Goal: Task Accomplishment & Management: Manage account settings

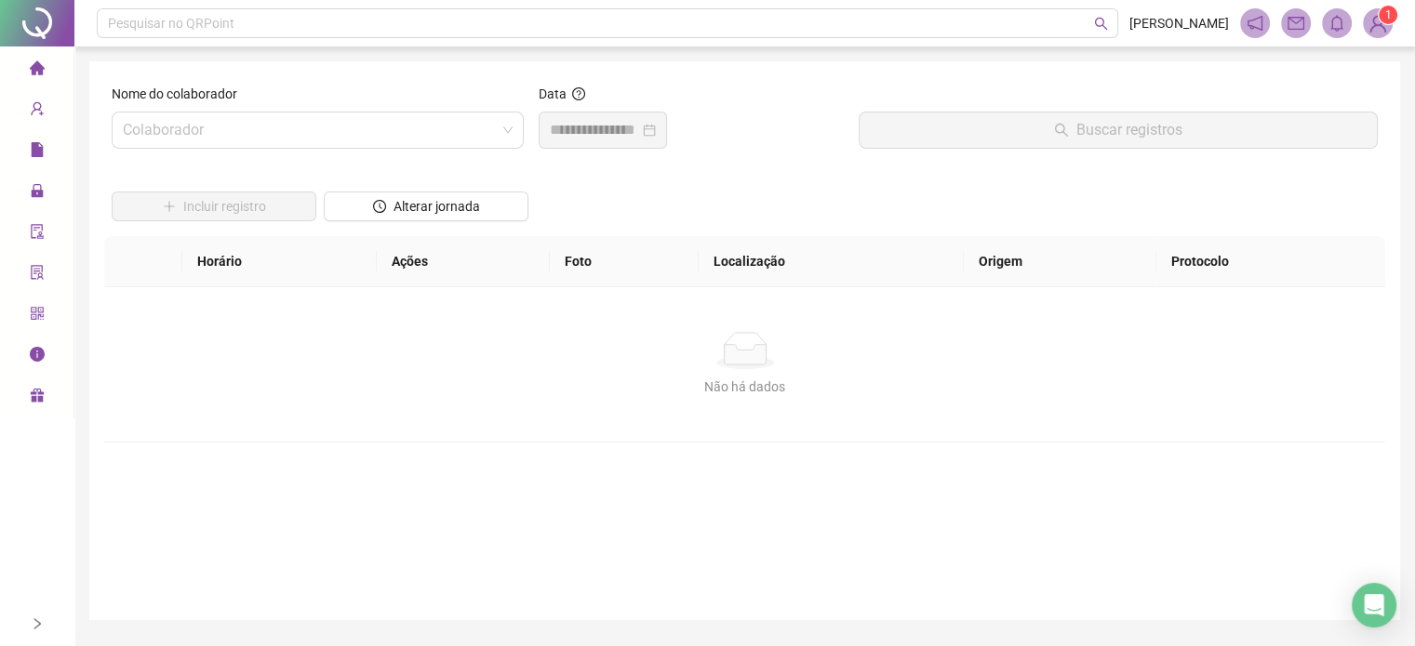
click at [1378, 18] on sup "1" at bounding box center [1387, 15] width 19 height 19
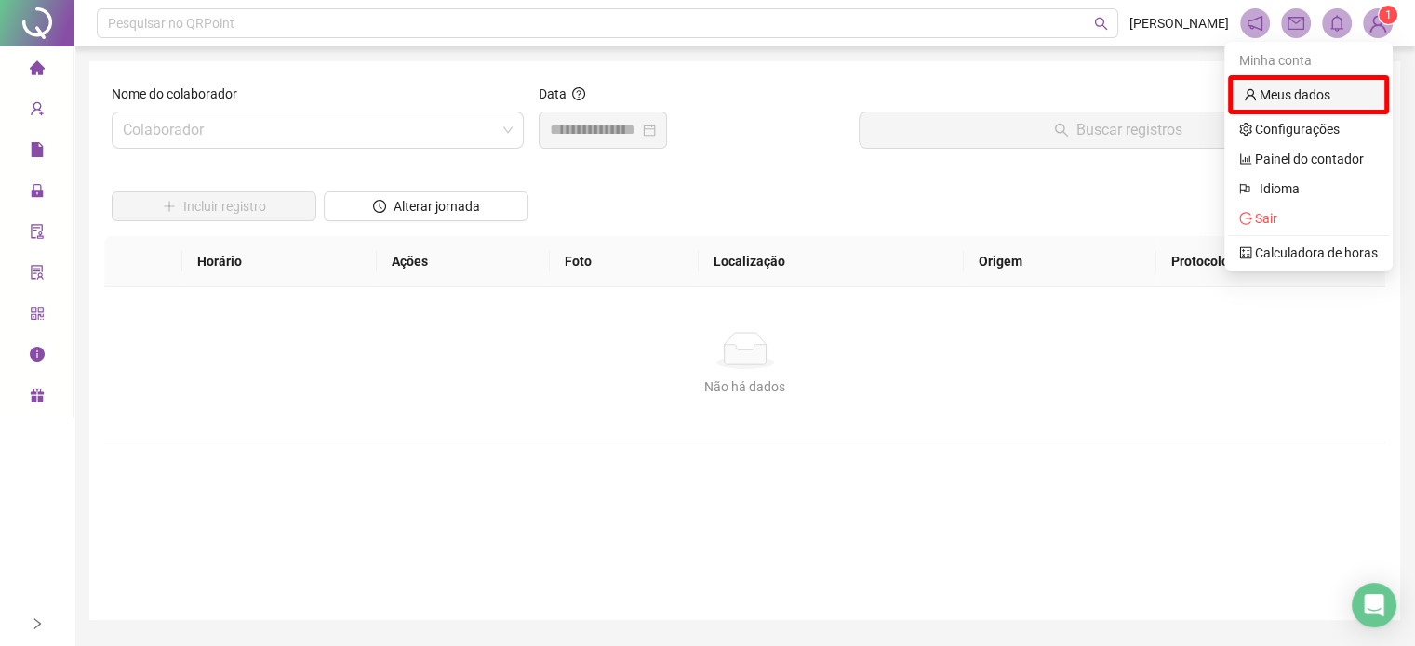
click at [1291, 94] on link "Meus dados" at bounding box center [1287, 94] width 86 height 15
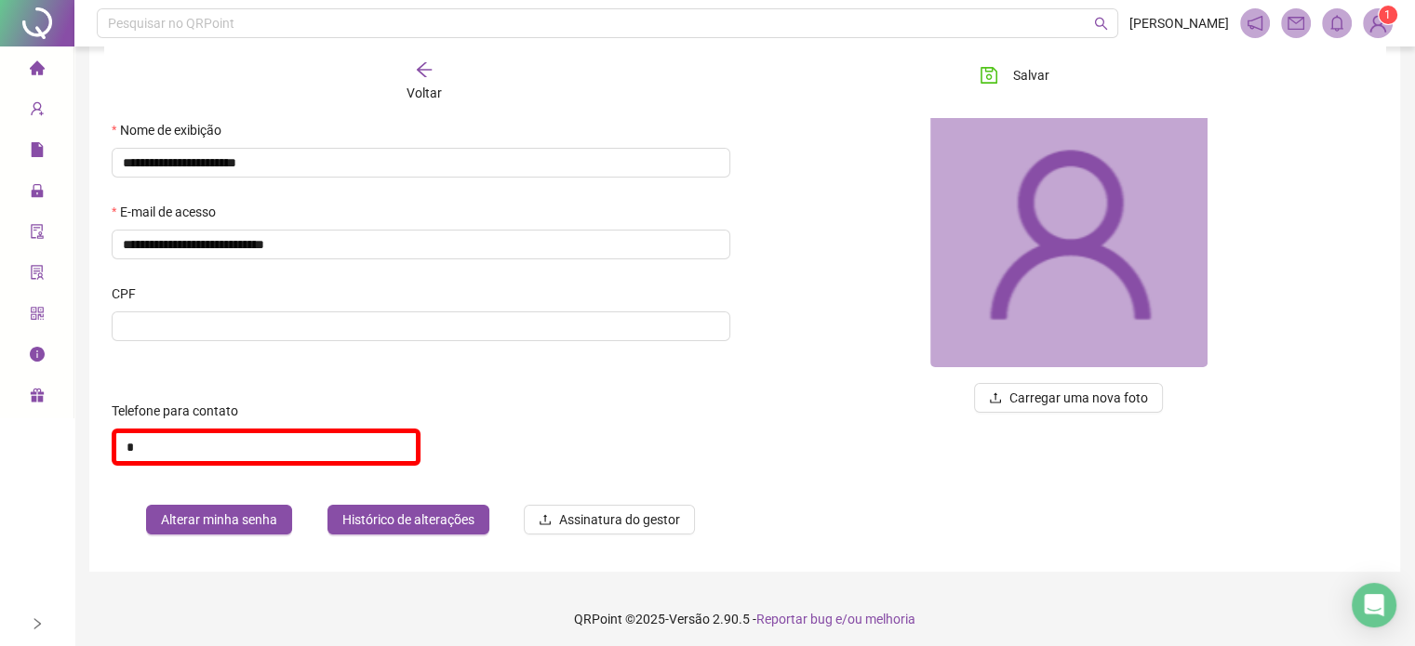
scroll to position [125, 0]
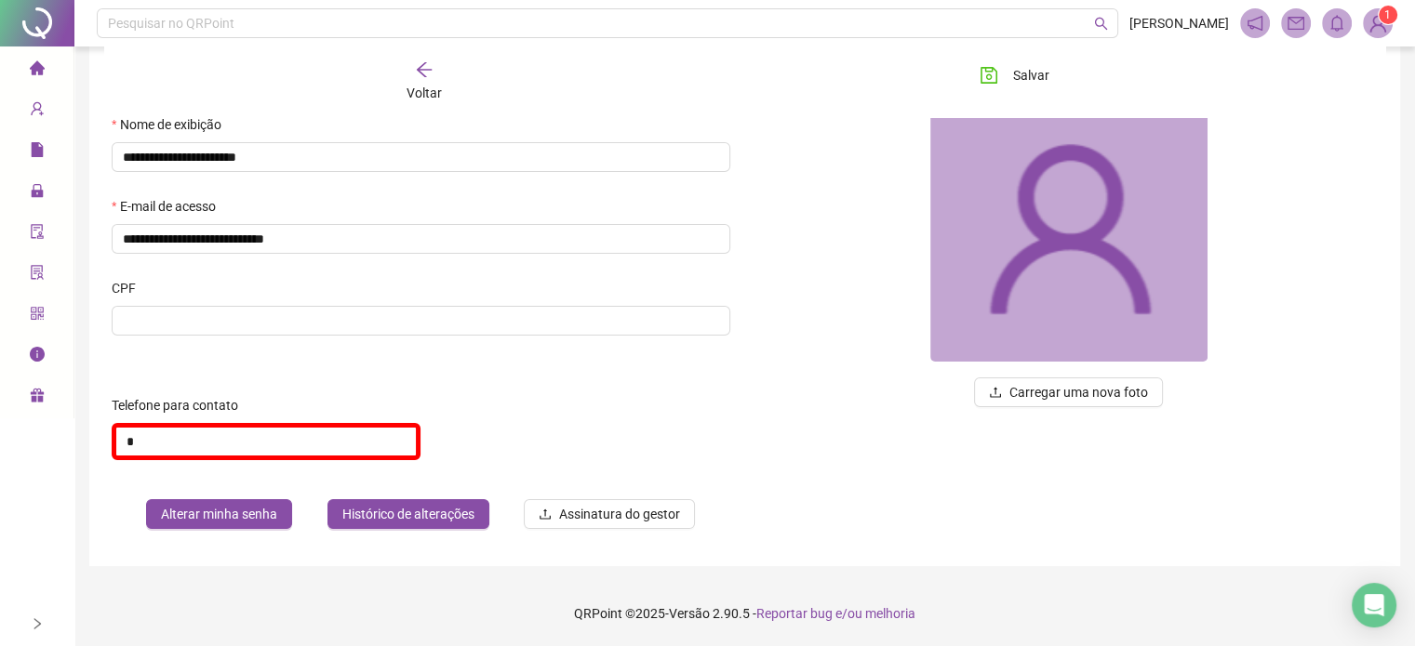
click at [1388, 25] on img at bounding box center [1378, 23] width 28 height 28
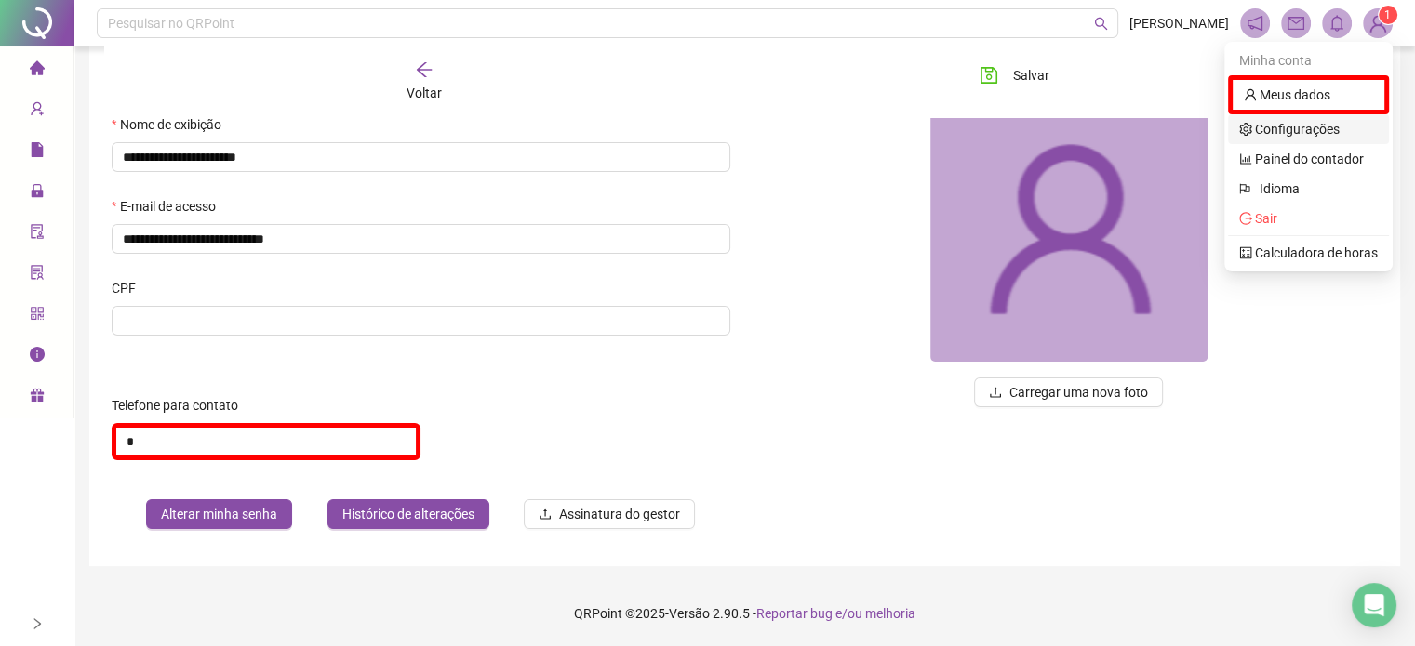
click at [1291, 129] on link "Configurações" at bounding box center [1289, 129] width 100 height 15
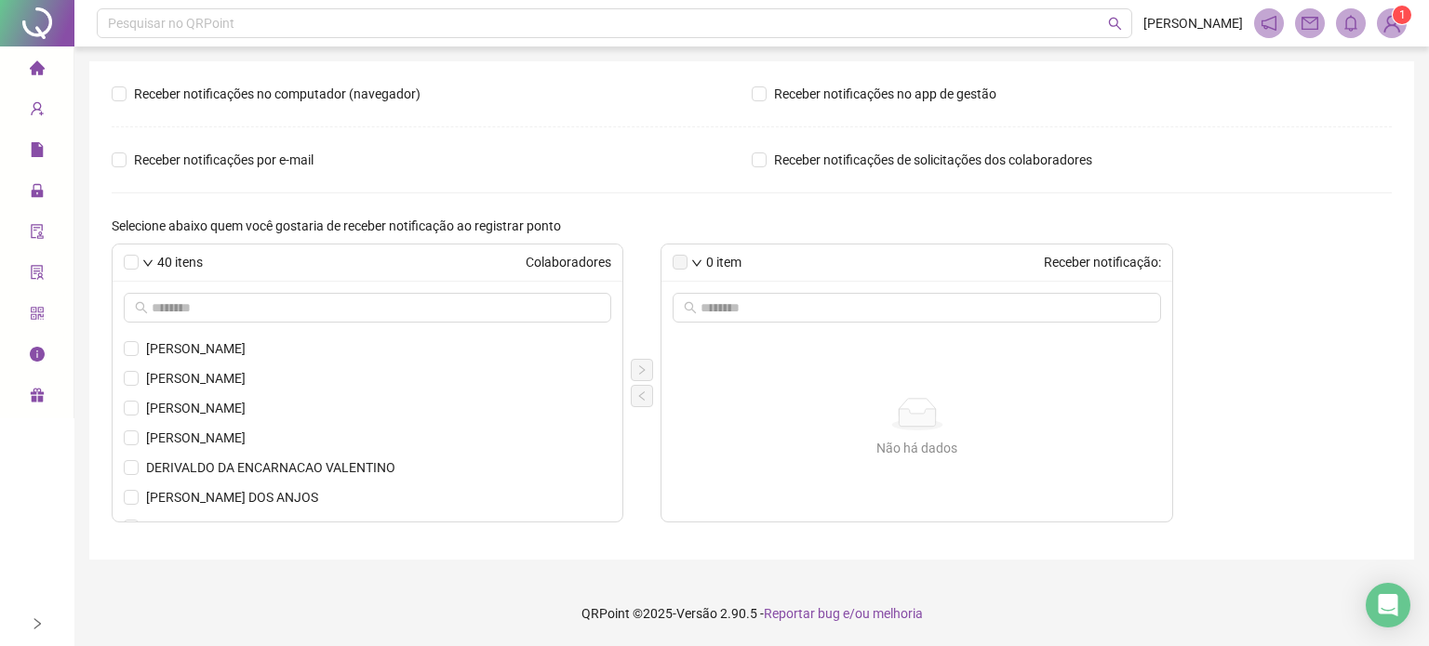
click at [1403, 33] on span "1" at bounding box center [1392, 23] width 30 height 30
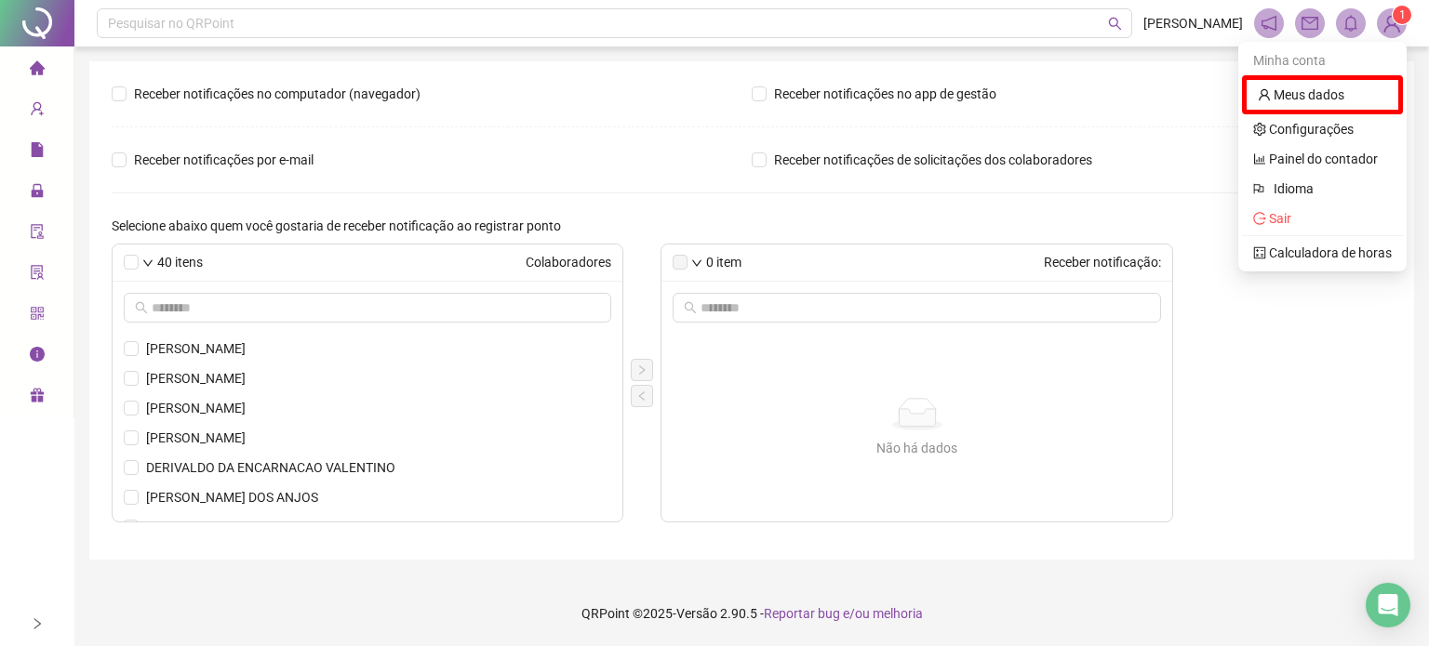
click at [1280, 347] on div "40 itens Colaboradores [PERSON_NAME] [PERSON_NAME] DOS SANTOS [PERSON_NAME] [PE…" at bounding box center [752, 383] width 1280 height 279
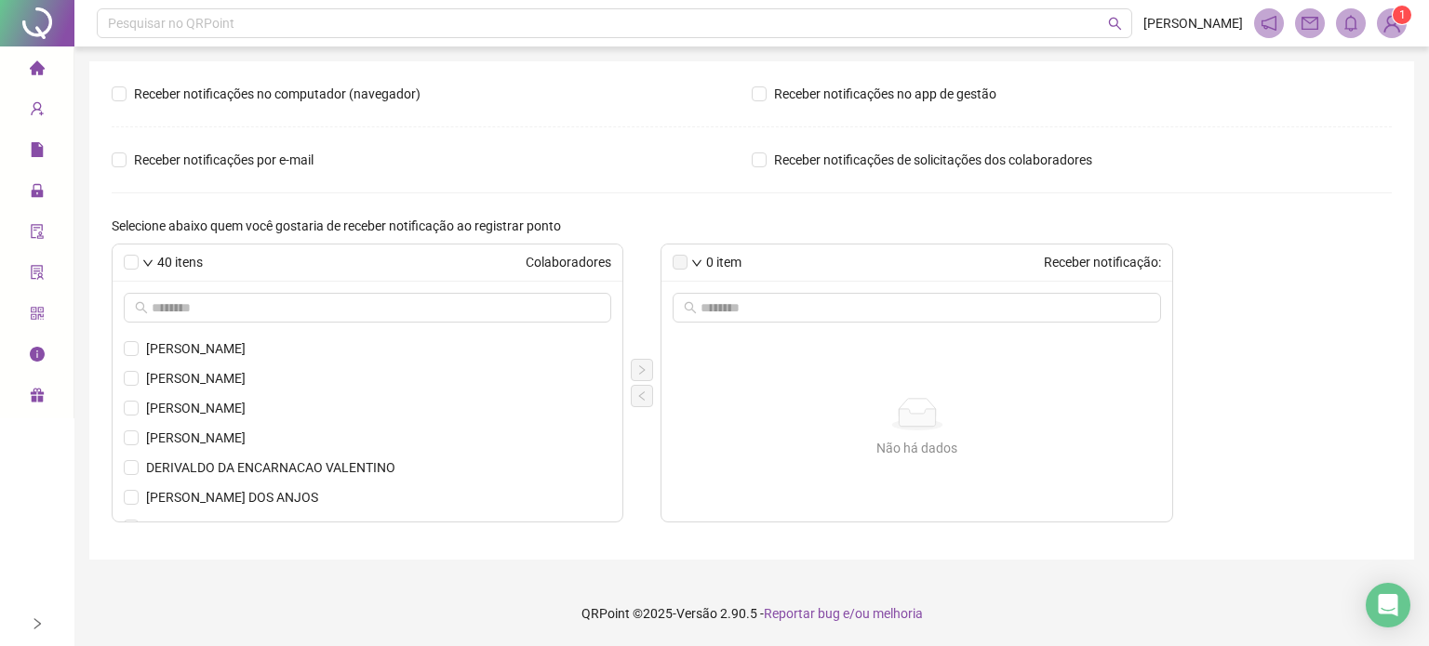
click at [38, 353] on icon "info-circle" at bounding box center [37, 354] width 15 height 15
